Goal: Navigation & Orientation: Understand site structure

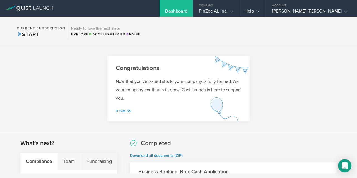
click at [310, 78] on section "Congratulations! Now that you've issued stock, your company is fully formed. As…" at bounding box center [178, 89] width 357 height 87
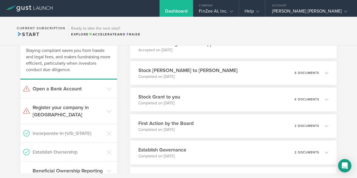
scroll to position [134, 0]
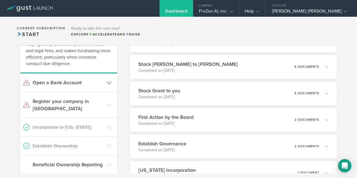
click at [107, 84] on icon at bounding box center [109, 82] width 5 height 5
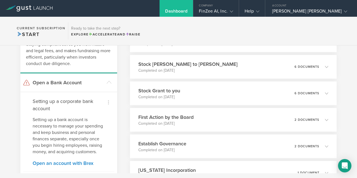
click at [110, 139] on div "Dismiss I already have a bank account Dismiss I don't need a bank right now Set…" at bounding box center [68, 154] width 97 height 124
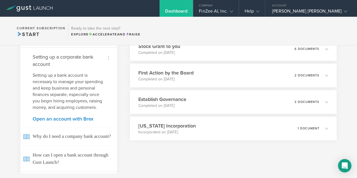
scroll to position [179, 0]
click at [89, 121] on link "Open an account with Brex" at bounding box center [69, 118] width 72 height 5
click at [83, 121] on link "Open an account with Brex" at bounding box center [69, 118] width 72 height 5
click at [127, 154] on div "What's next? Compliance Team Fundraising Staying compliant saves you from hassl…" at bounding box center [178, 146] width 357 height 386
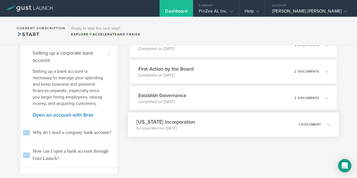
scroll to position [156, 0]
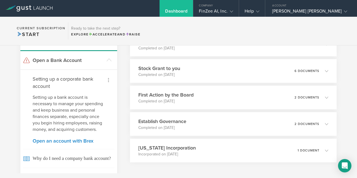
click at [108, 80] on icon at bounding box center [108, 80] width 7 height 7
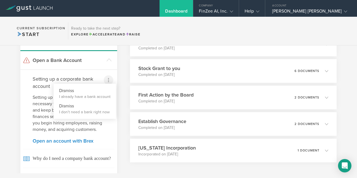
click at [123, 90] on div at bounding box center [178, 89] width 357 height 178
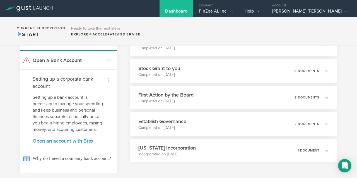
click at [87, 143] on link "Open an account with Brex" at bounding box center [69, 140] width 72 height 5
click at [126, 133] on div "What's next? Compliance Team Fundraising Staying compliant saves you from hassl…" at bounding box center [178, 169] width 357 height 386
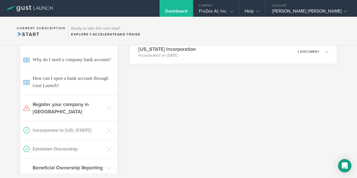
scroll to position [268, 0]
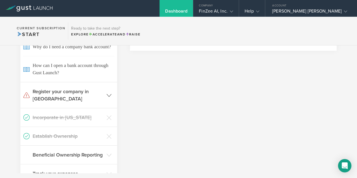
click at [107, 97] on polyline at bounding box center [109, 95] width 4 height 3
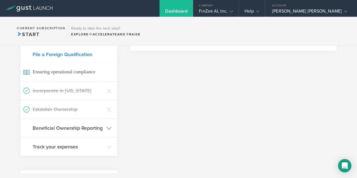
click at [109, 126] on icon at bounding box center [109, 128] width 5 height 5
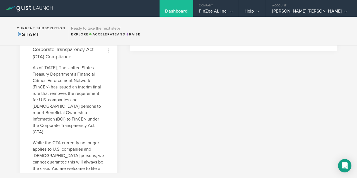
click at [104, 109] on div "Dismiss I am not required to file Dismiss I have already filed on my own Dismis…" at bounding box center [68, 177] width 97 height 274
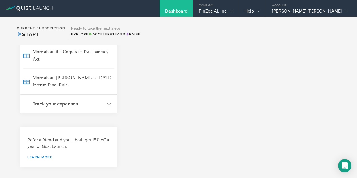
click at [110, 102] on icon at bounding box center [109, 104] width 5 height 5
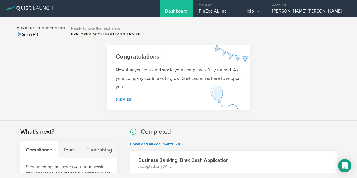
scroll to position [0, 0]
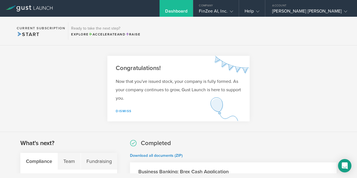
click at [128, 110] on link "Dismiss" at bounding box center [124, 111] width 16 height 4
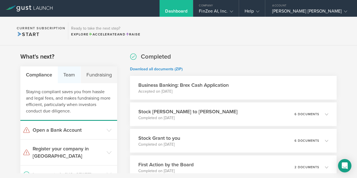
click at [71, 73] on div "Team" at bounding box center [69, 74] width 23 height 17
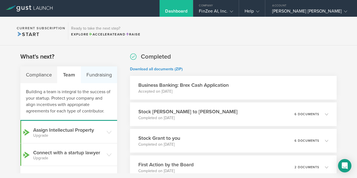
click at [101, 73] on div "Fundraising" at bounding box center [99, 74] width 36 height 17
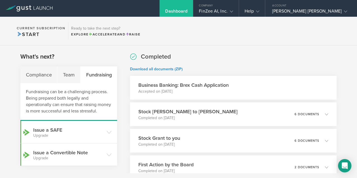
click at [119, 109] on div "What's next? Compliance Team Fundraising Fundraising can be a challenging proce…" at bounding box center [178, 157] width 357 height 222
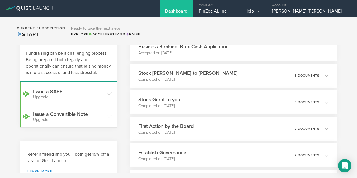
scroll to position [45, 0]
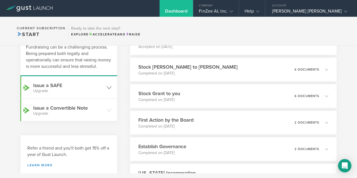
click at [108, 90] on icon at bounding box center [109, 87] width 5 height 5
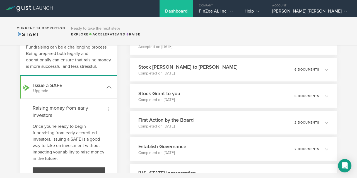
click at [108, 90] on icon at bounding box center [109, 87] width 5 height 5
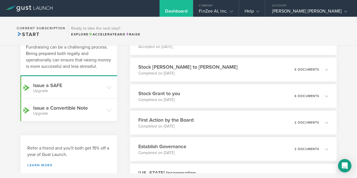
click at [121, 99] on div "What's next? Compliance Team Fundraising Fundraising can be a challenging proce…" at bounding box center [178, 112] width 357 height 222
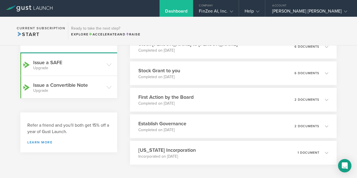
scroll to position [78, 0]
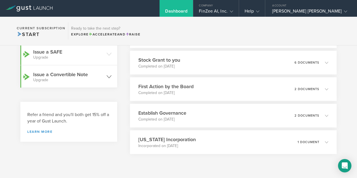
click at [107, 79] on icon at bounding box center [109, 76] width 5 height 5
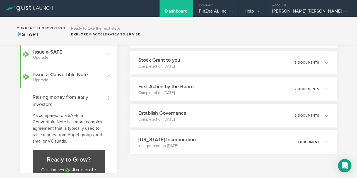
click at [121, 103] on div "What's next? Compliance Team Fundraising Fundraising can be a challenging proce…" at bounding box center [178, 125] width 357 height 317
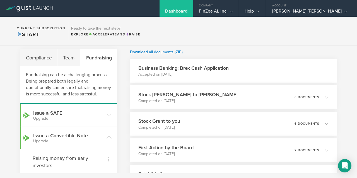
scroll to position [0, 0]
